Goal: Transaction & Acquisition: Download file/media

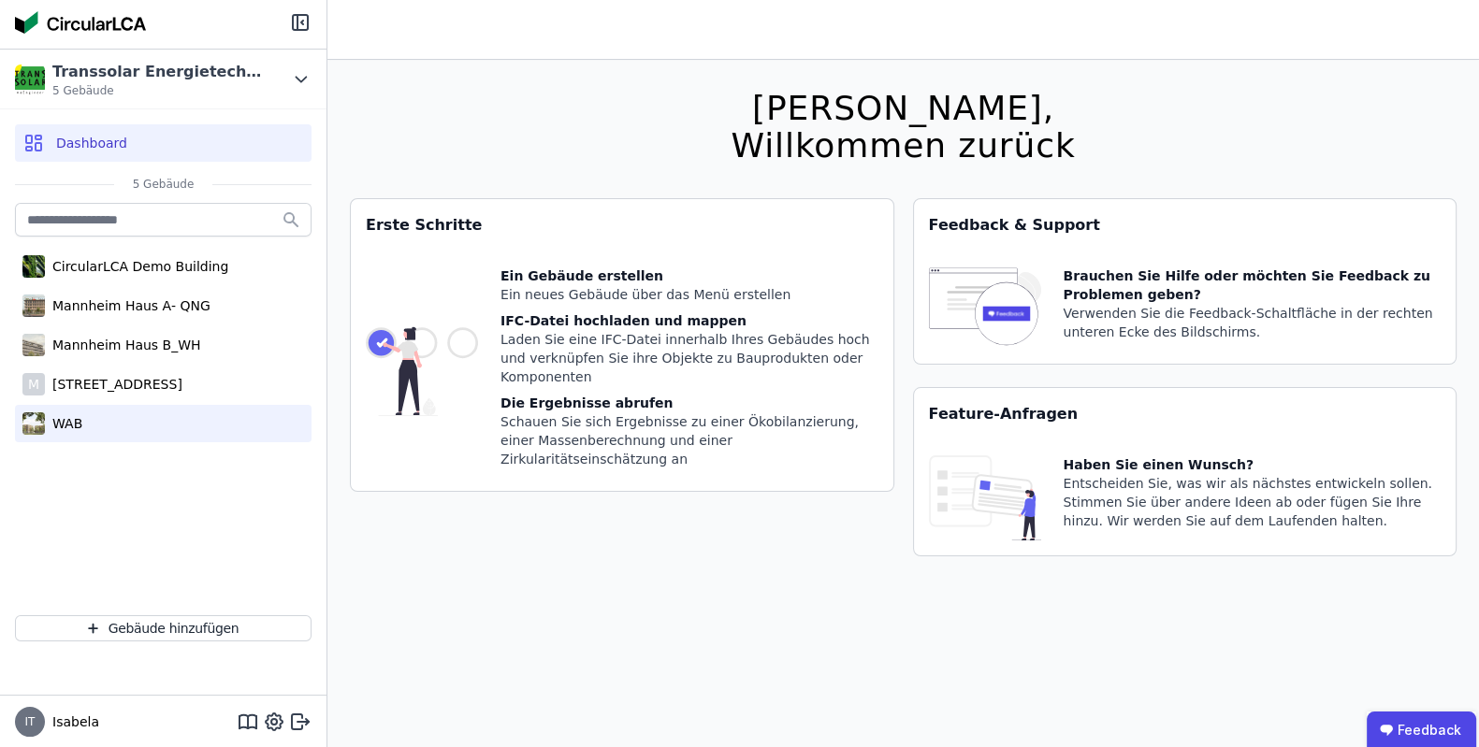
click at [87, 433] on div "WAB" at bounding box center [163, 423] width 297 height 37
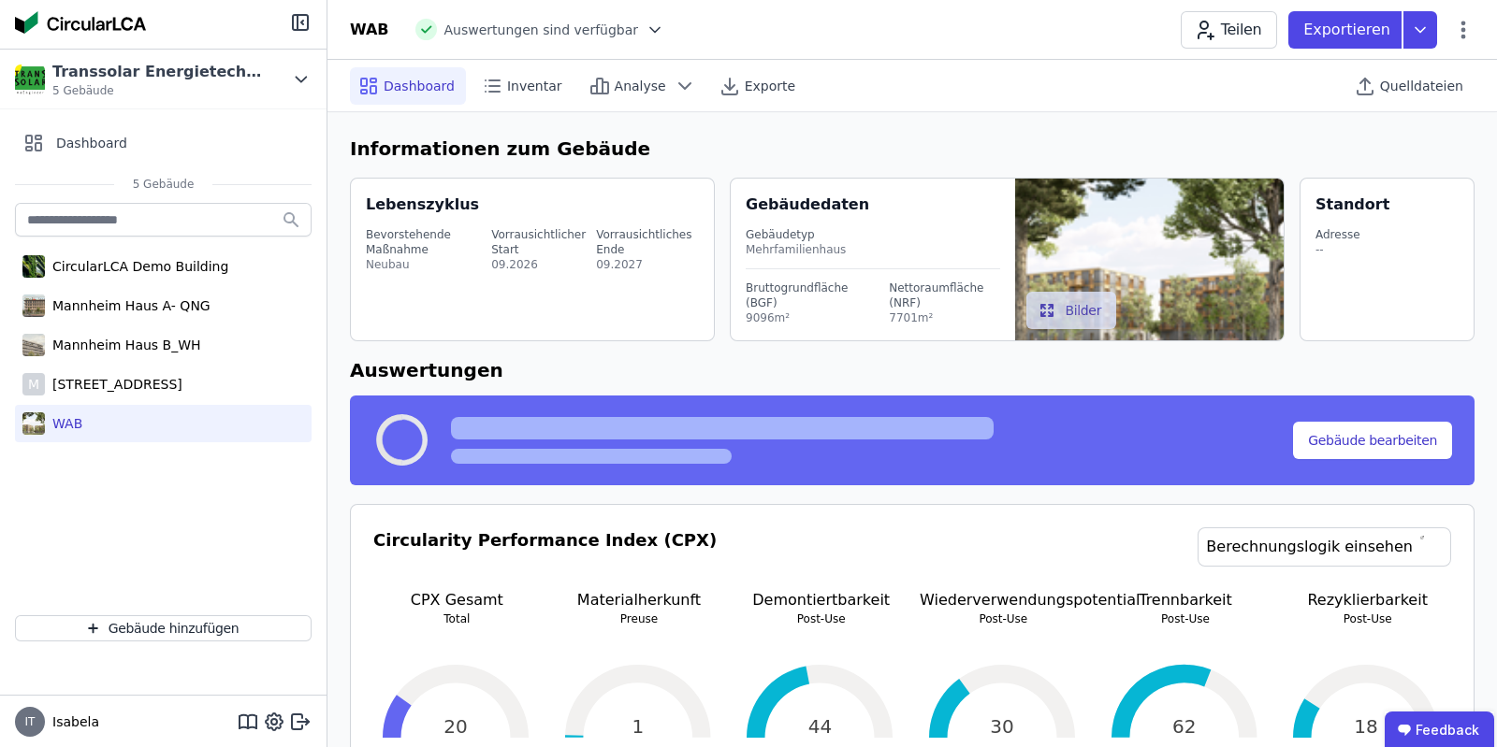
select select "*"
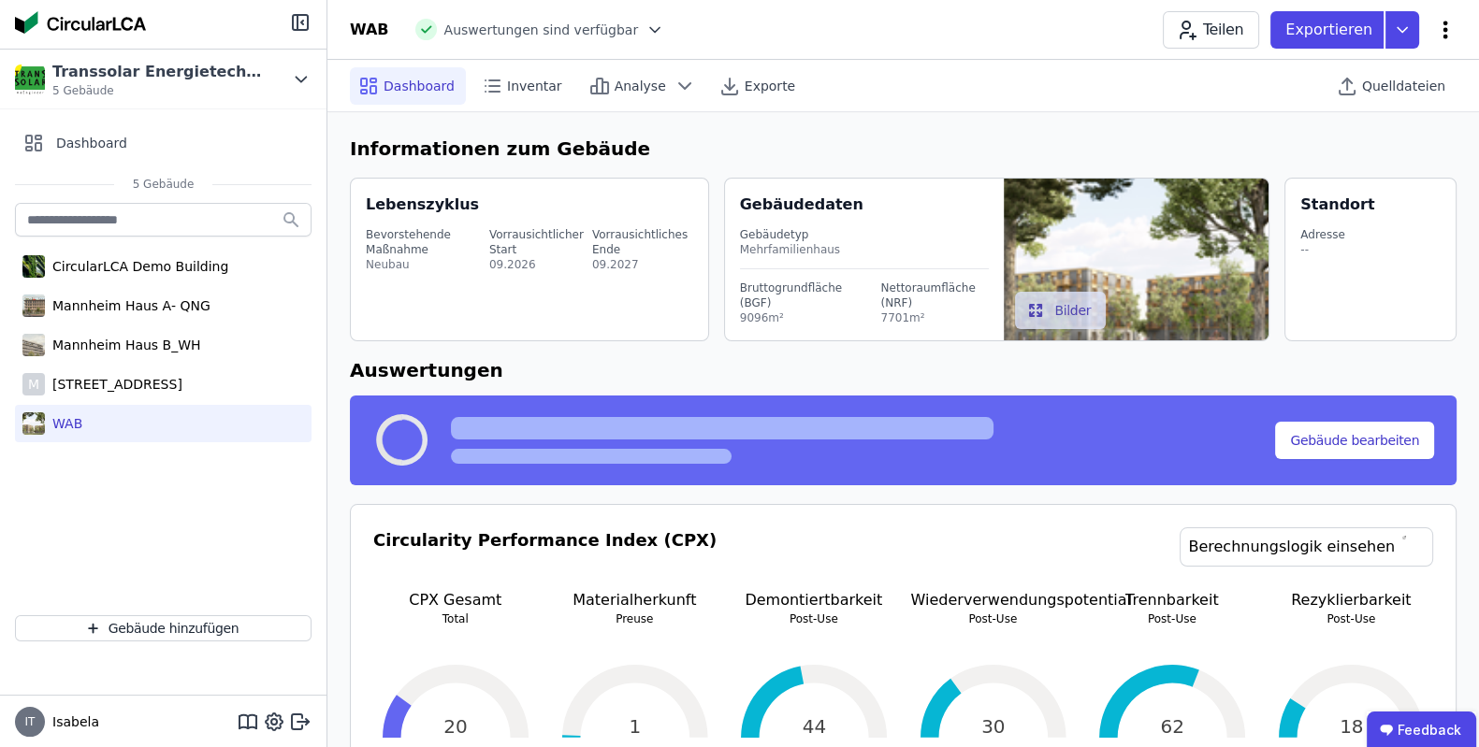
click at [1437, 31] on icon at bounding box center [1445, 30] width 22 height 22
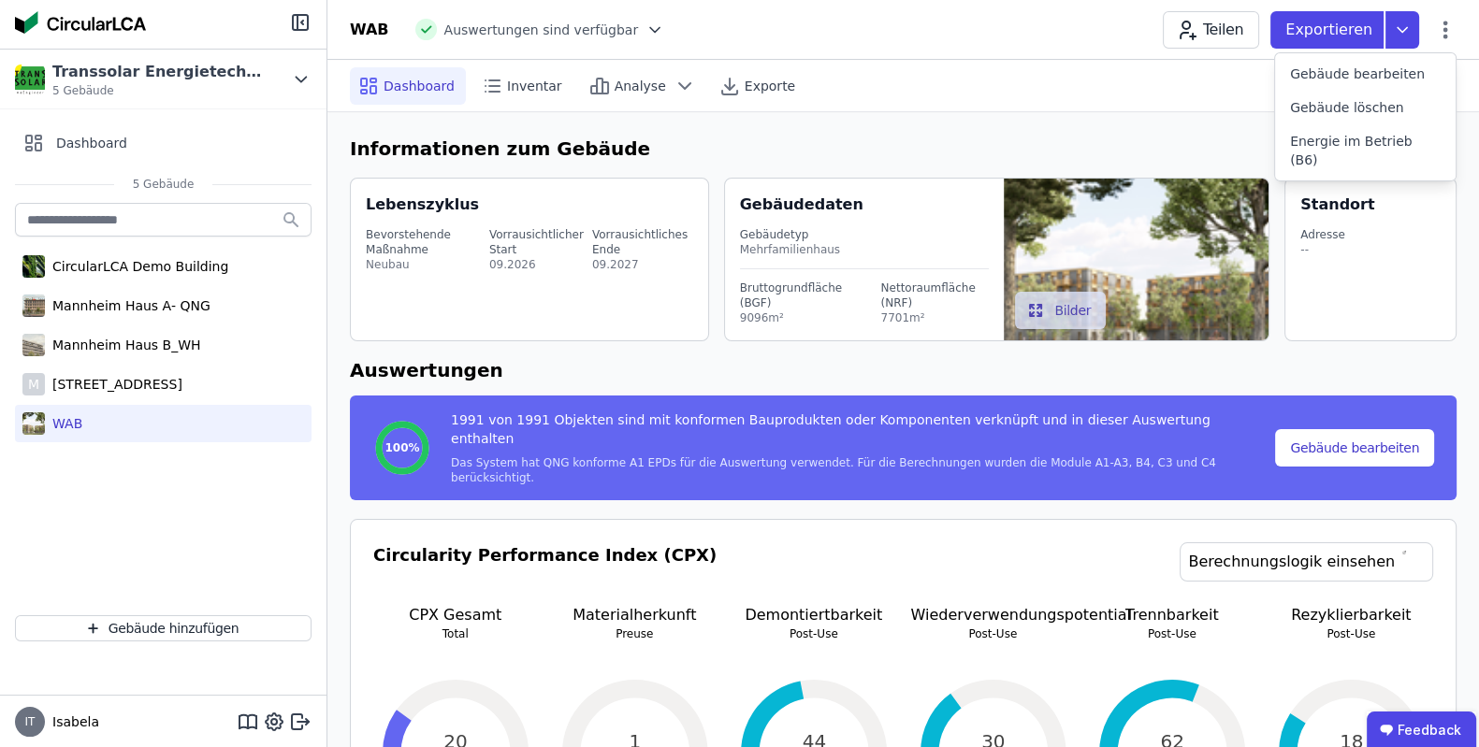
drag, startPoint x: 1043, startPoint y: 109, endPoint x: 1205, endPoint y: 83, distance: 163.9
click at [1044, 109] on div "Dashboard Inventar Analyse Exporte Quelldateien" at bounding box center [903, 85] width 1107 height 51
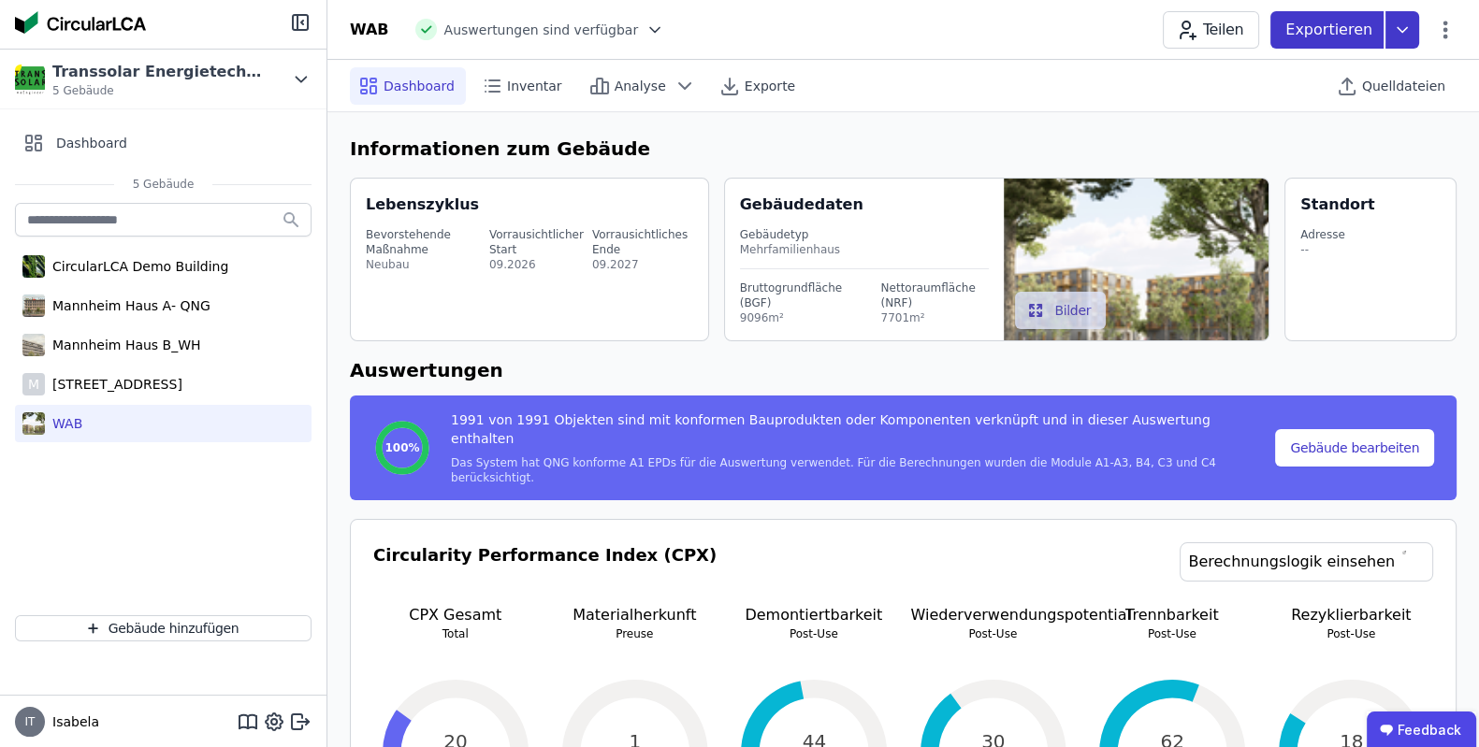
click at [1390, 27] on icon at bounding box center [1402, 29] width 34 height 37
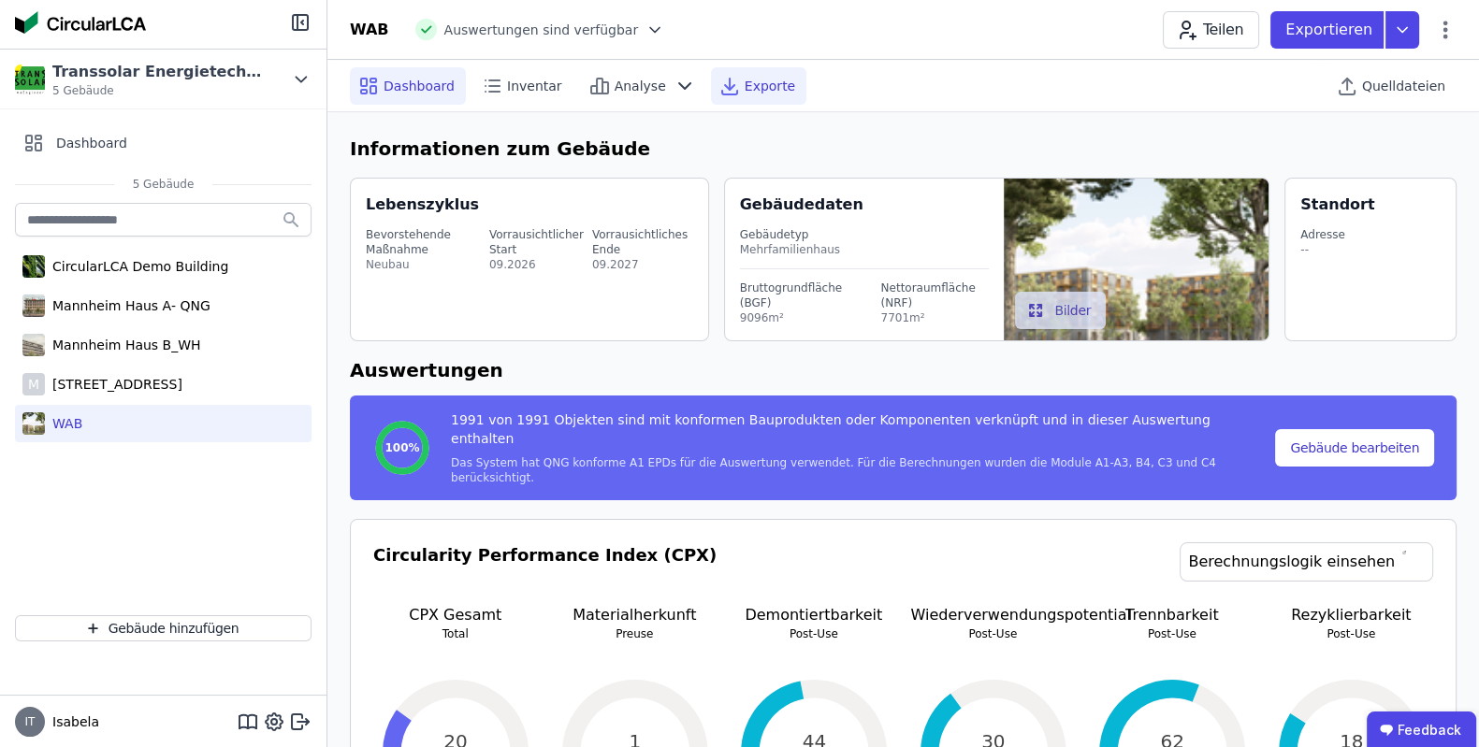
click at [745, 86] on span "Exporte" at bounding box center [770, 86] width 51 height 19
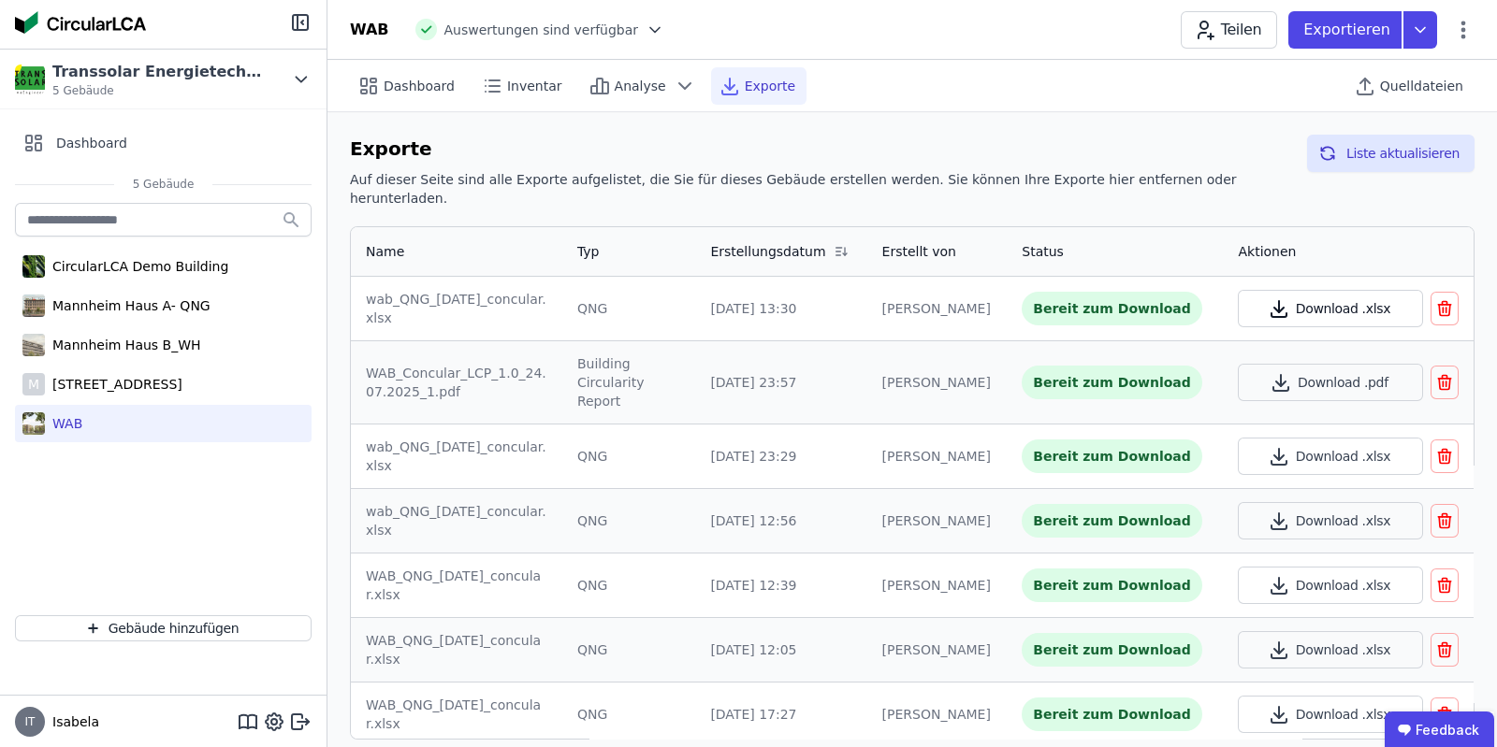
click at [1314, 300] on button "Download .xlsx" at bounding box center [1330, 308] width 185 height 37
